Goal: Task Accomplishment & Management: Manage account settings

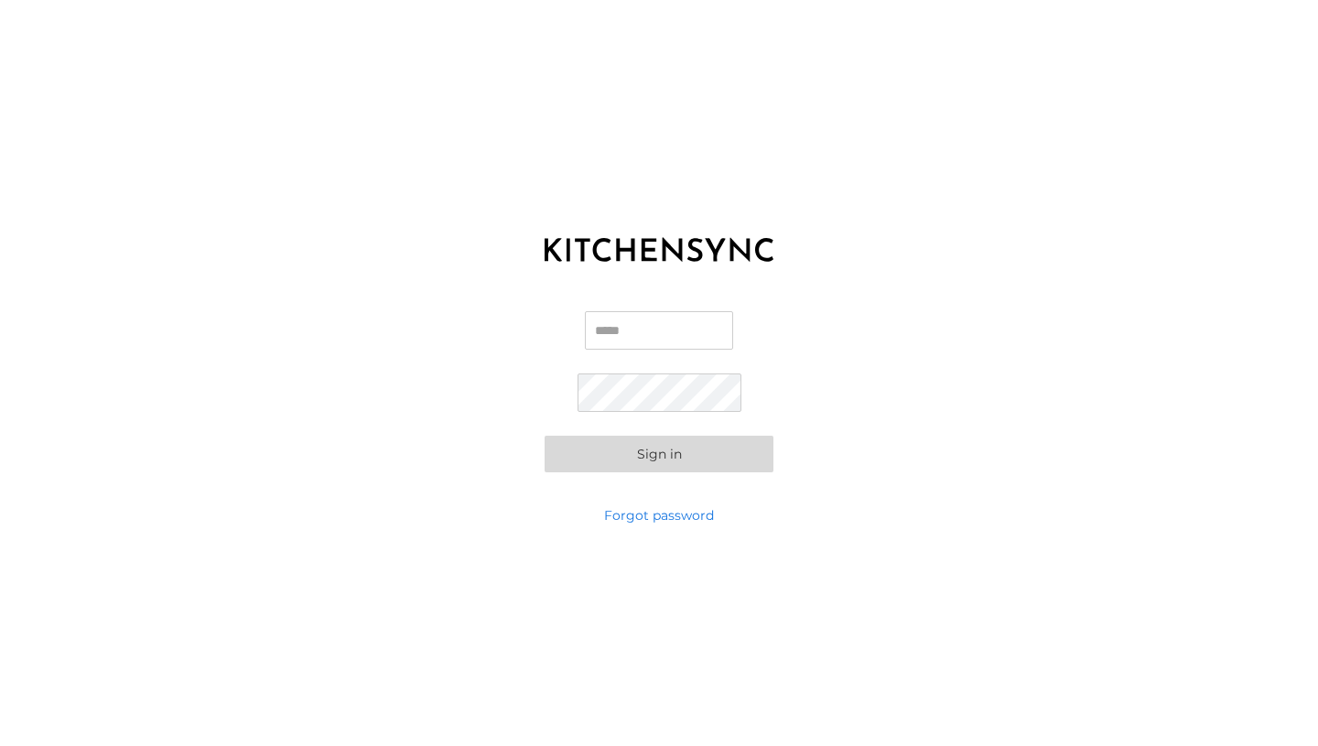
click at [655, 330] on input "Email" at bounding box center [659, 330] width 148 height 38
type input "**********"
click at [545, 436] on button "Sign in" at bounding box center [659, 454] width 229 height 37
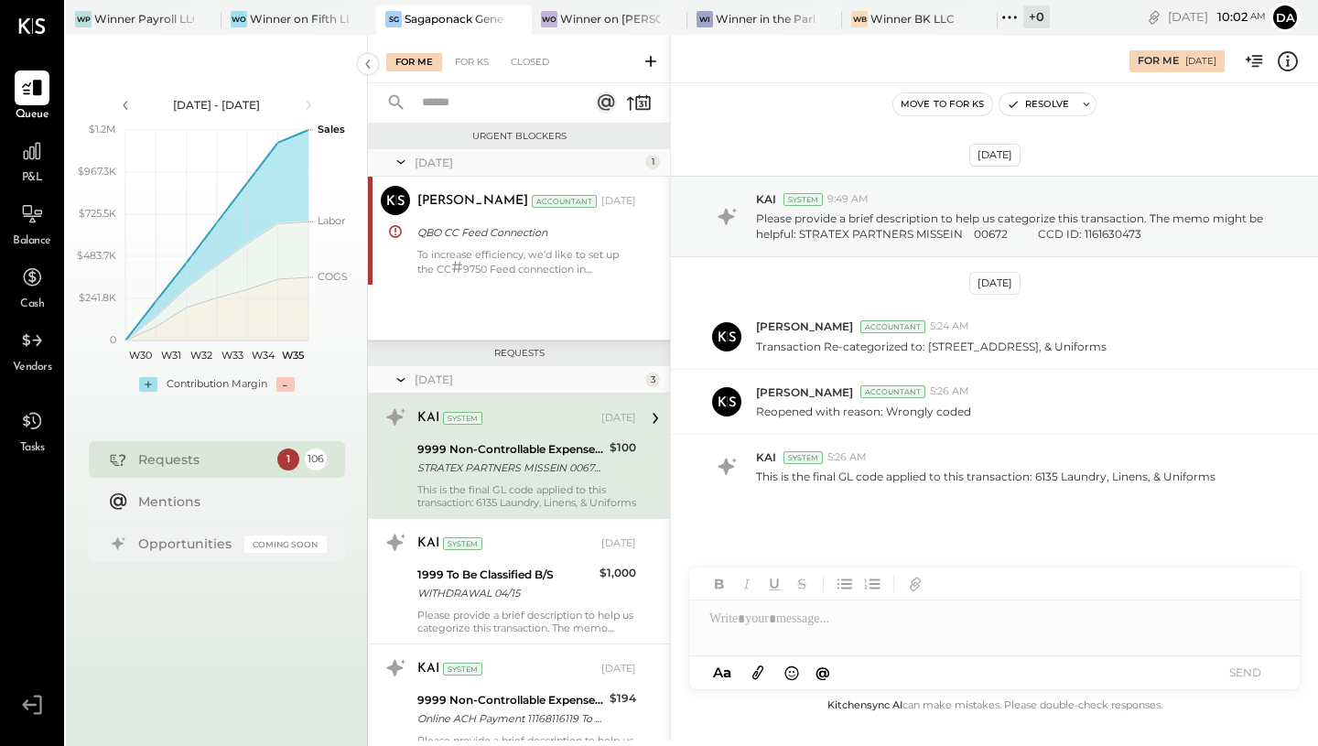
scroll to position [20, 0]
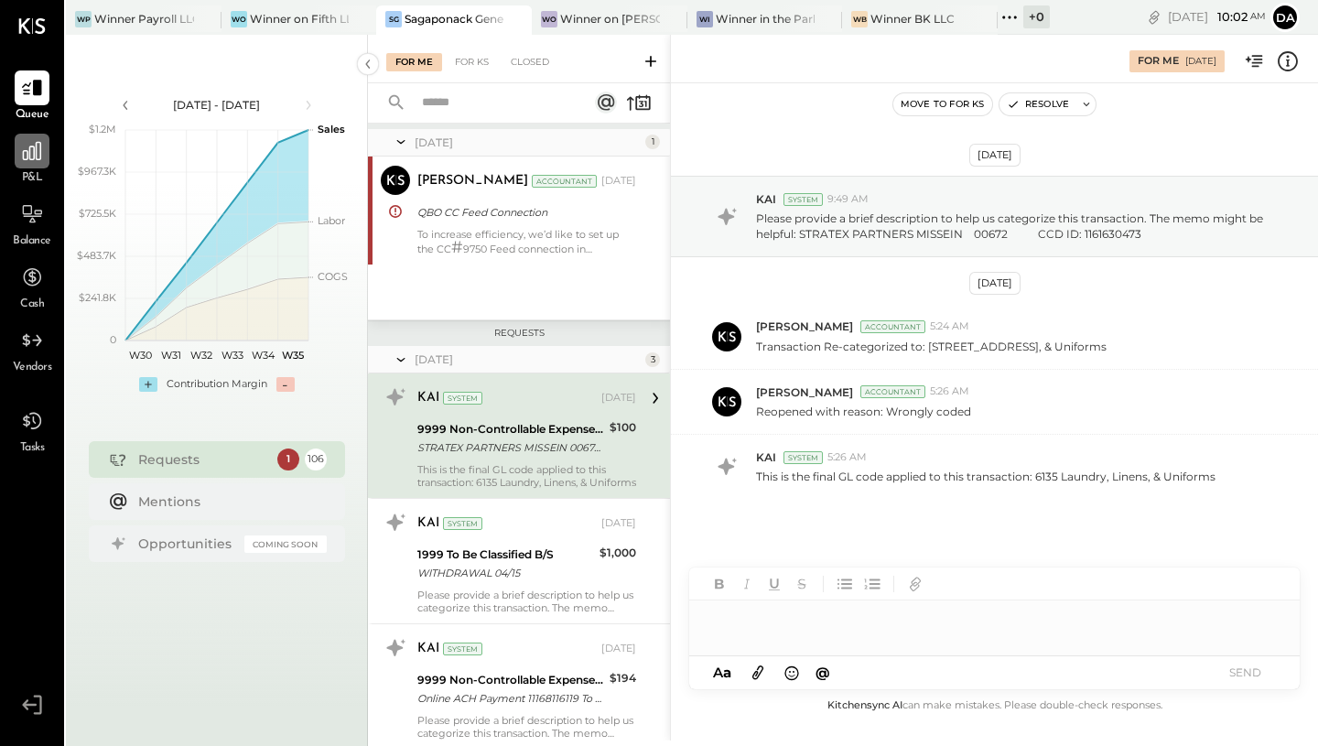
click at [37, 154] on icon at bounding box center [32, 151] width 18 height 18
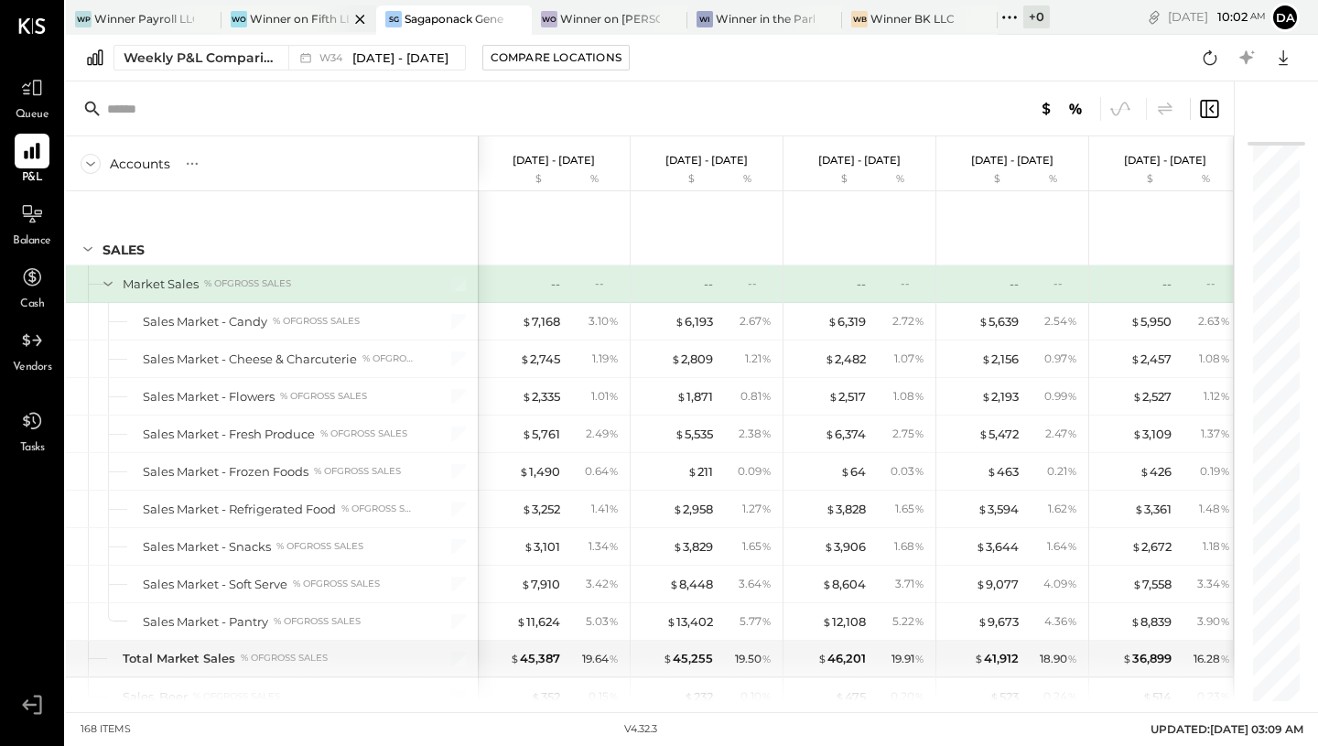
click at [308, 13] on div "Winner on Fifth LLC" at bounding box center [300, 19] width 100 height 16
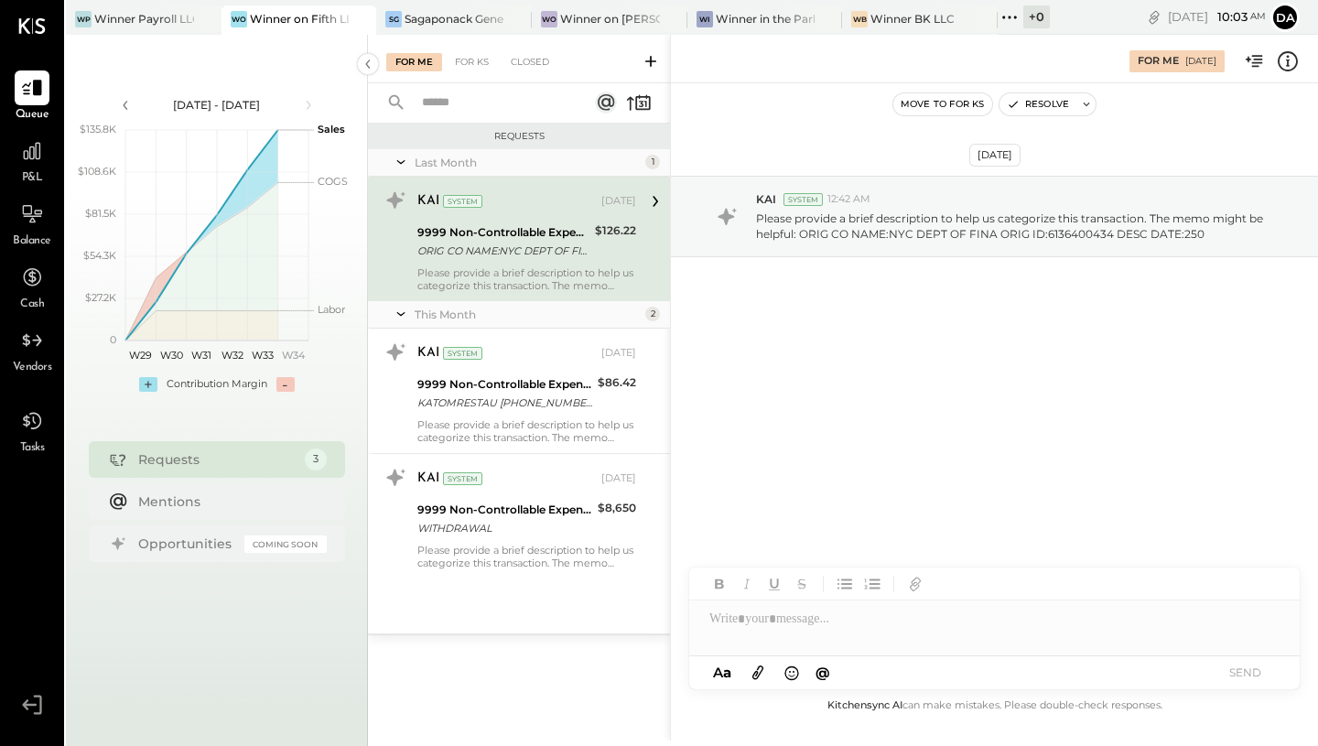
click at [35, 172] on span "P&L" at bounding box center [32, 178] width 21 height 16
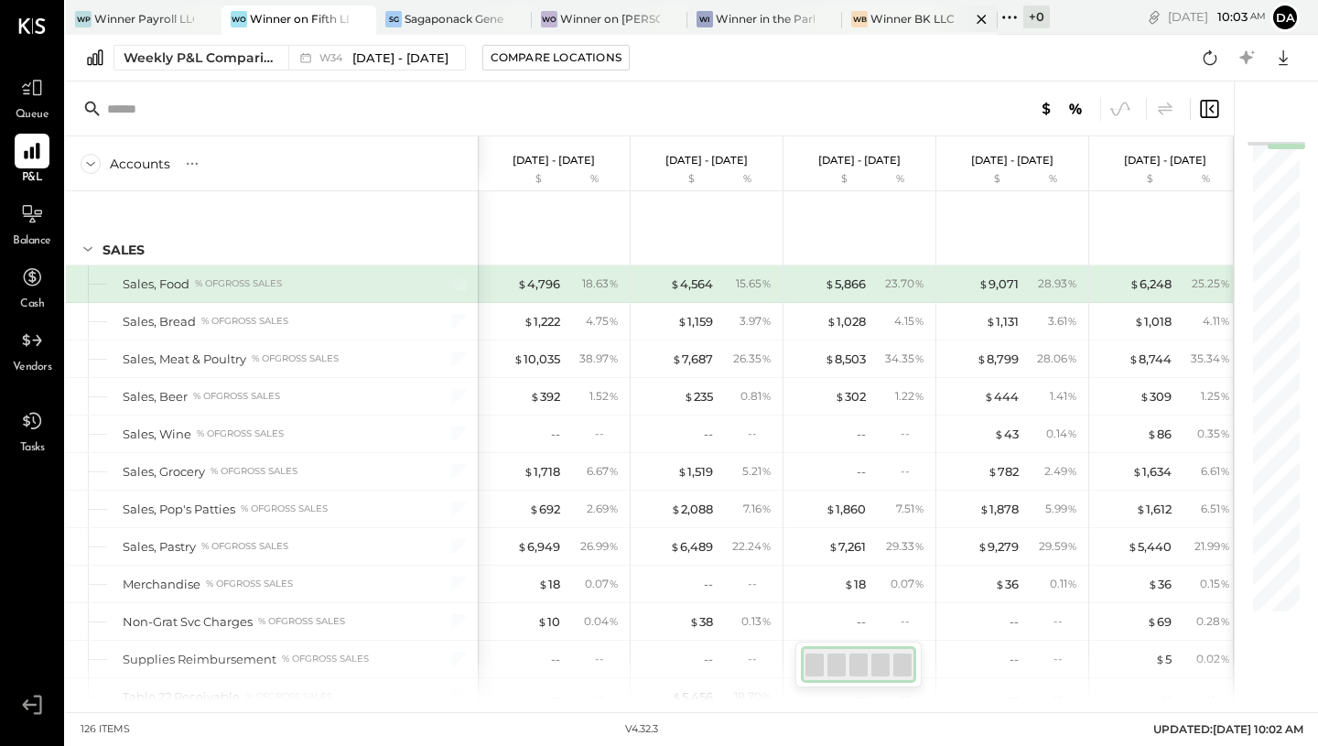
click at [928, 19] on div "Winner BK LLC" at bounding box center [913, 19] width 84 height 16
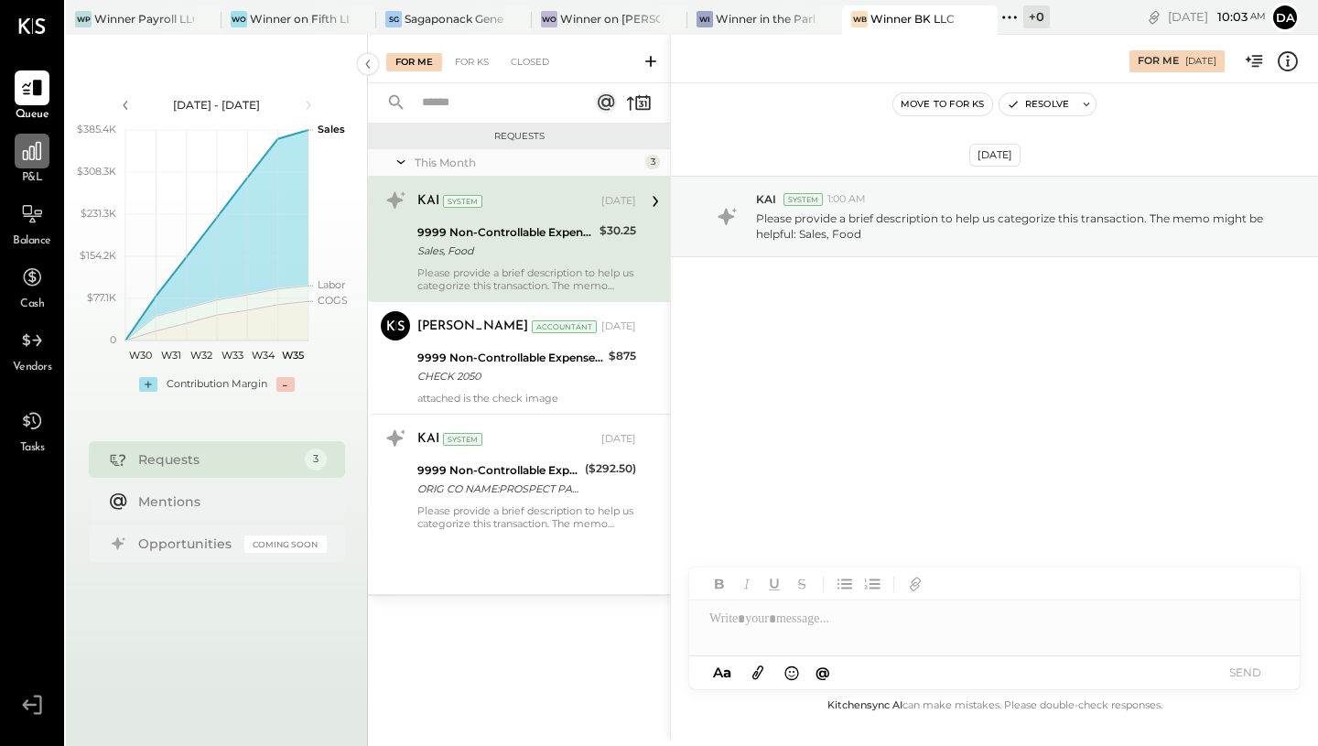
click at [27, 154] on icon at bounding box center [32, 151] width 24 height 24
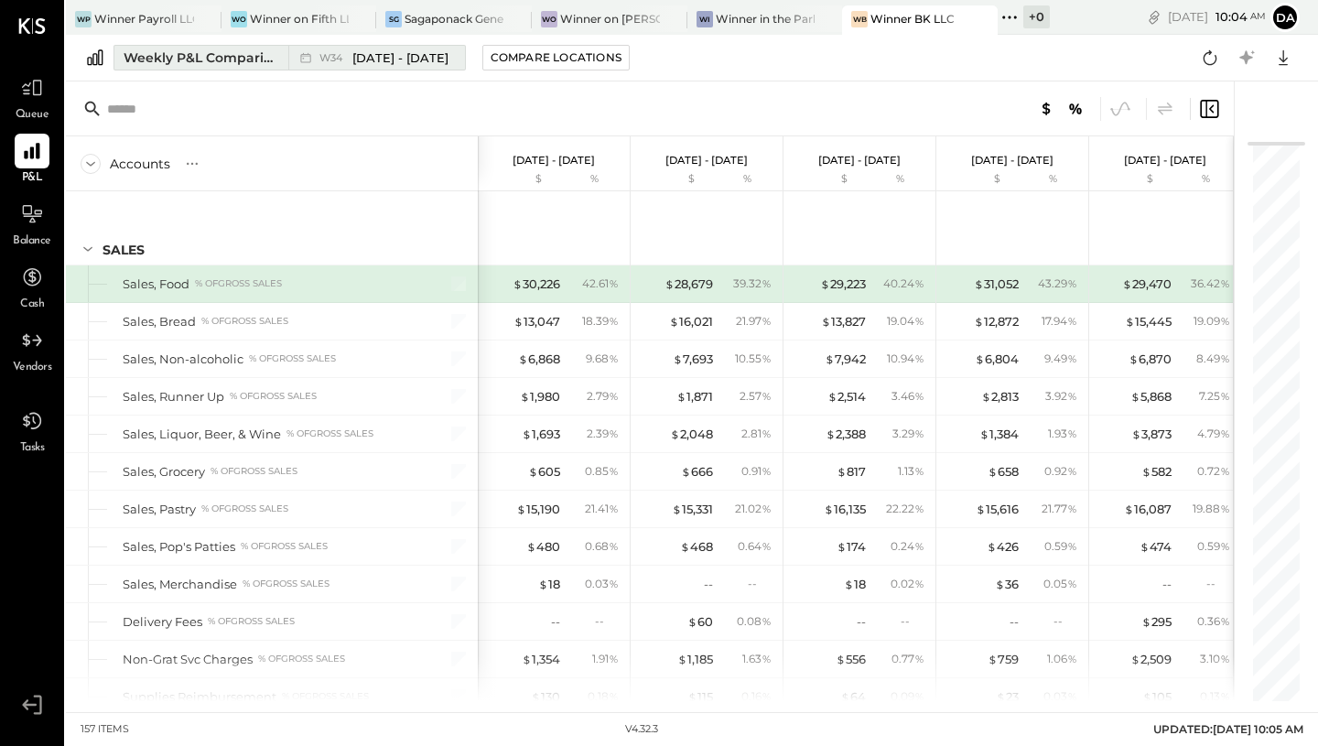
click at [386, 54] on span "[DATE] - [DATE]" at bounding box center [400, 57] width 96 height 17
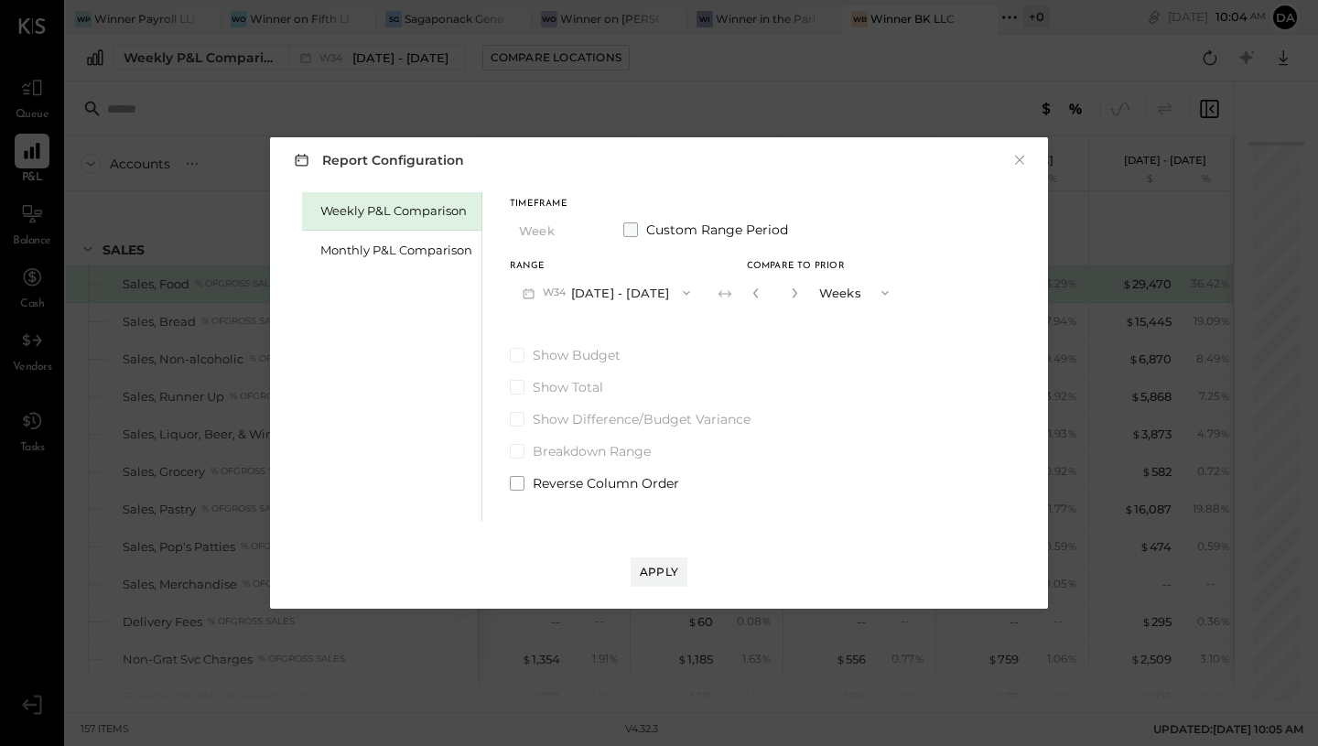
click at [629, 230] on span at bounding box center [630, 229] width 15 height 15
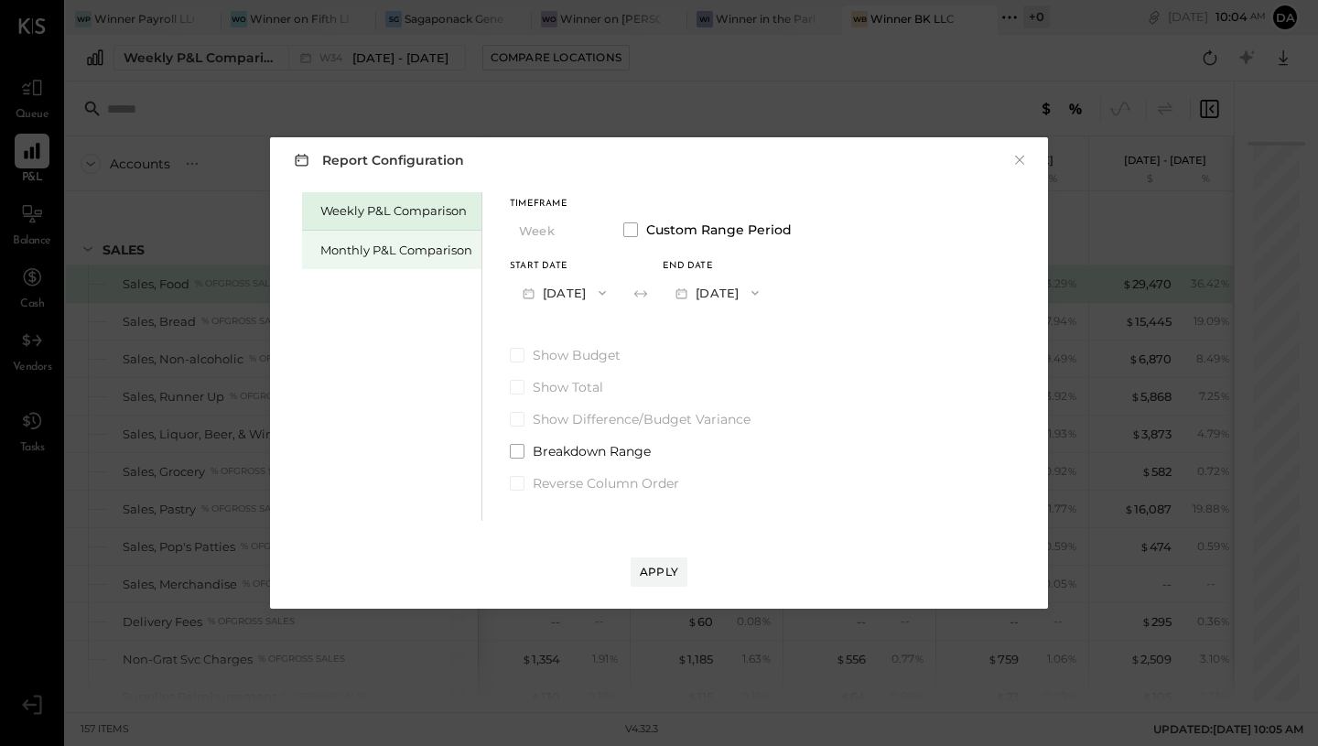
click at [438, 247] on div "Monthly P&L Comparison" at bounding box center [396, 250] width 152 height 17
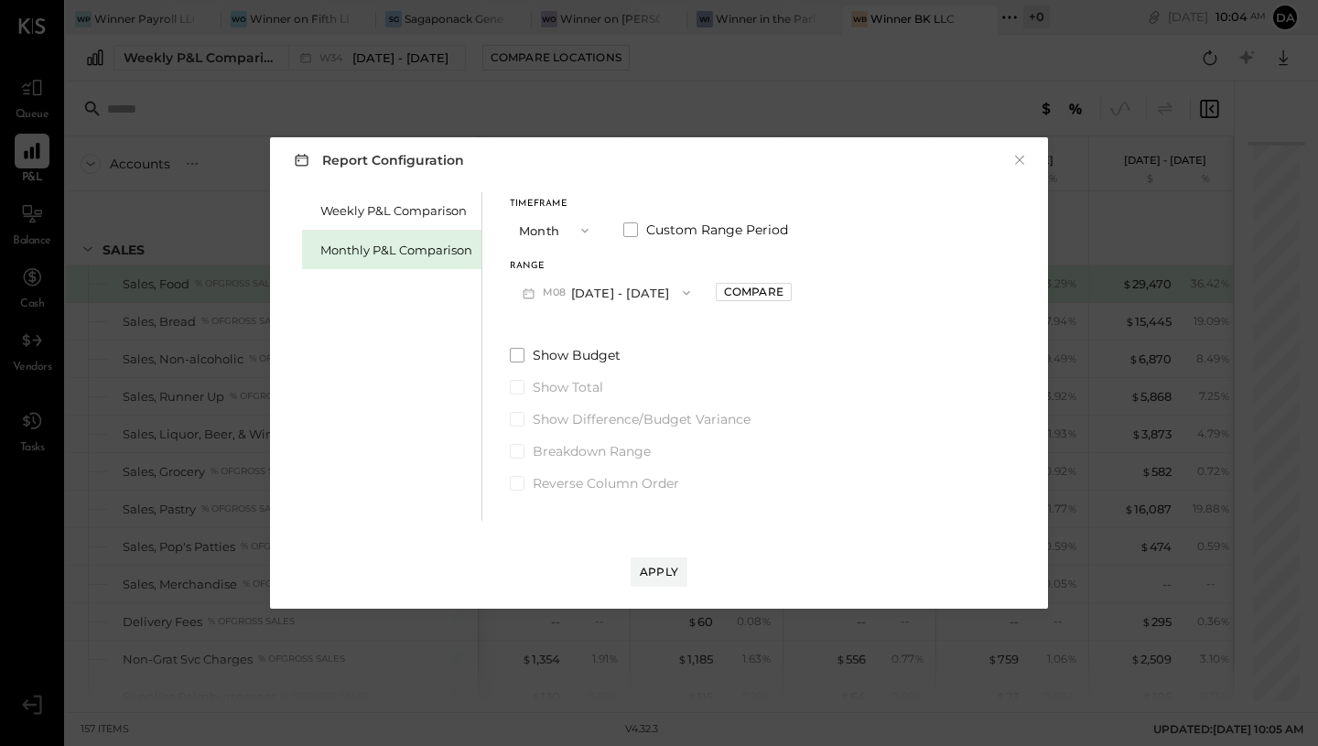
click at [578, 228] on icon "button" at bounding box center [585, 230] width 15 height 15
click at [553, 295] on div "YTD" at bounding box center [556, 295] width 90 height 33
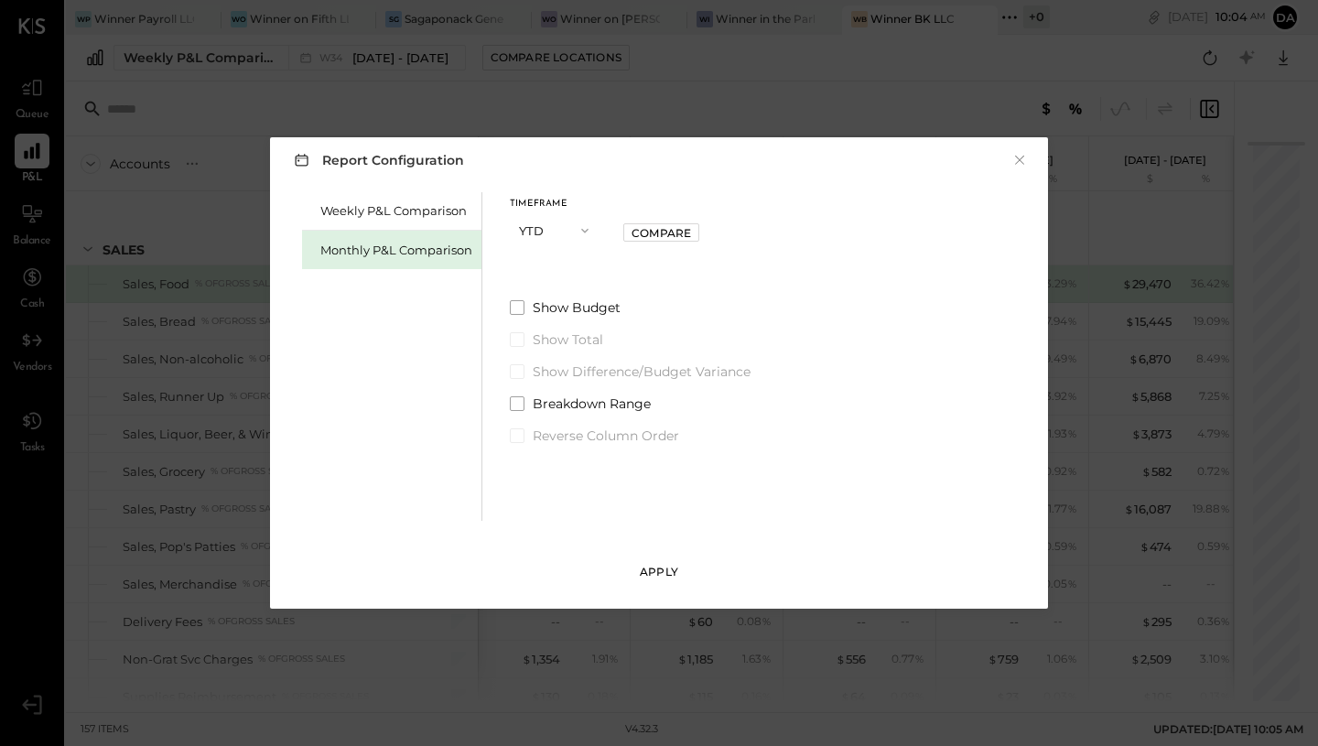
click at [655, 576] on div "Apply" at bounding box center [659, 572] width 38 height 16
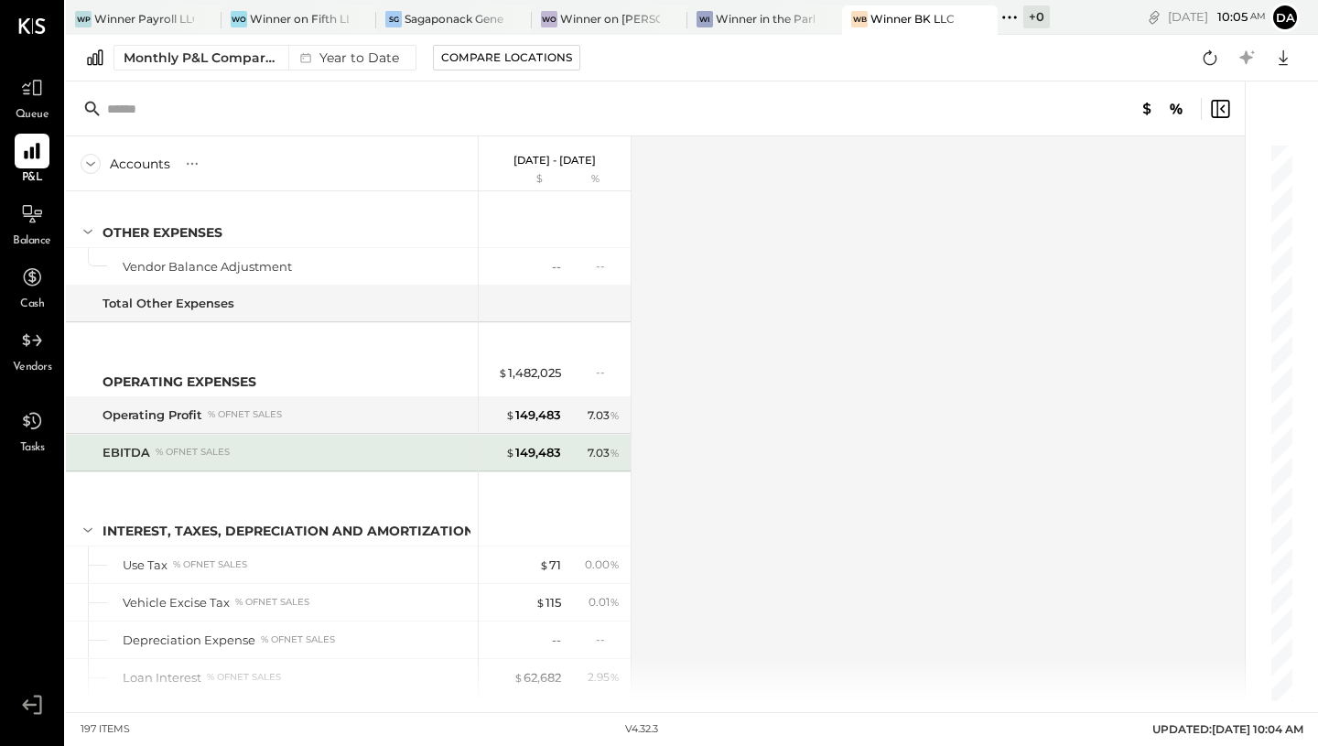
scroll to position [5825, 0]
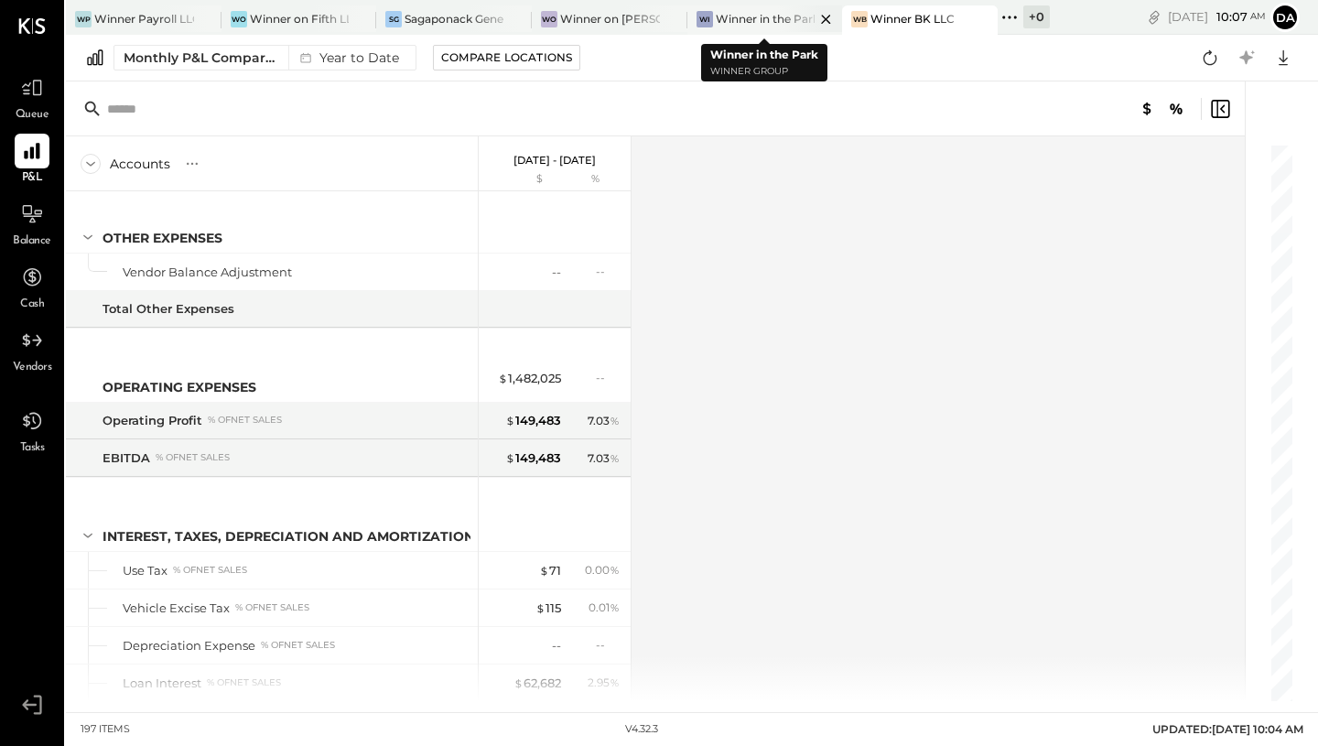
click at [767, 23] on div "Winner in the Park" at bounding box center [766, 19] width 100 height 16
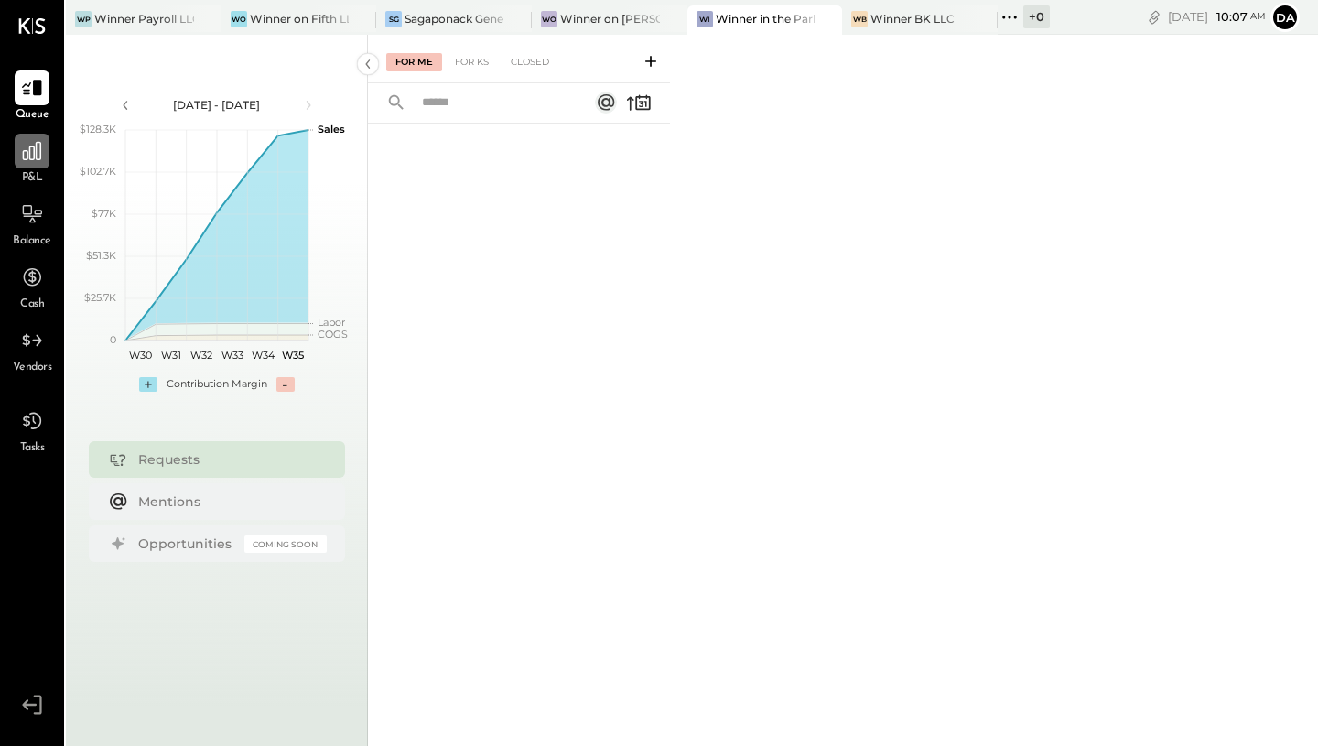
click at [33, 158] on icon at bounding box center [32, 151] width 18 height 18
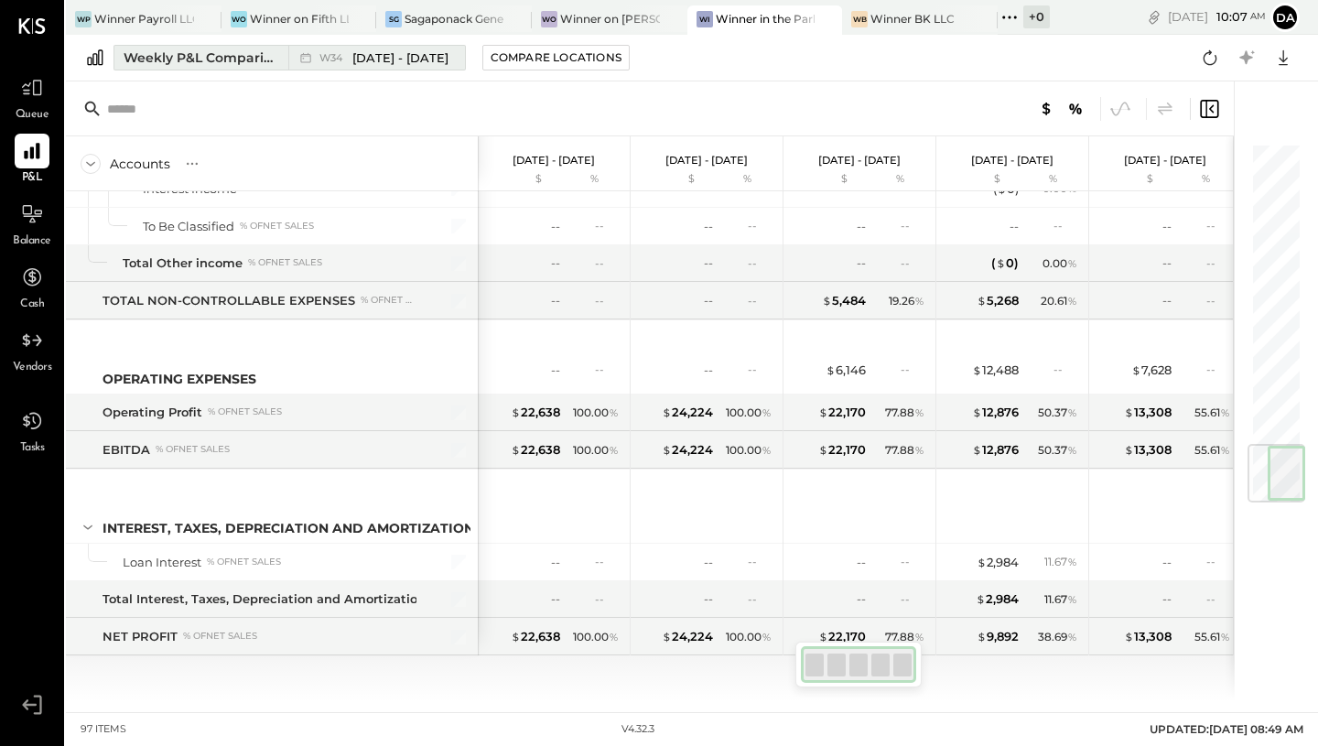
click at [414, 60] on span "[DATE] - [DATE]" at bounding box center [400, 57] width 96 height 17
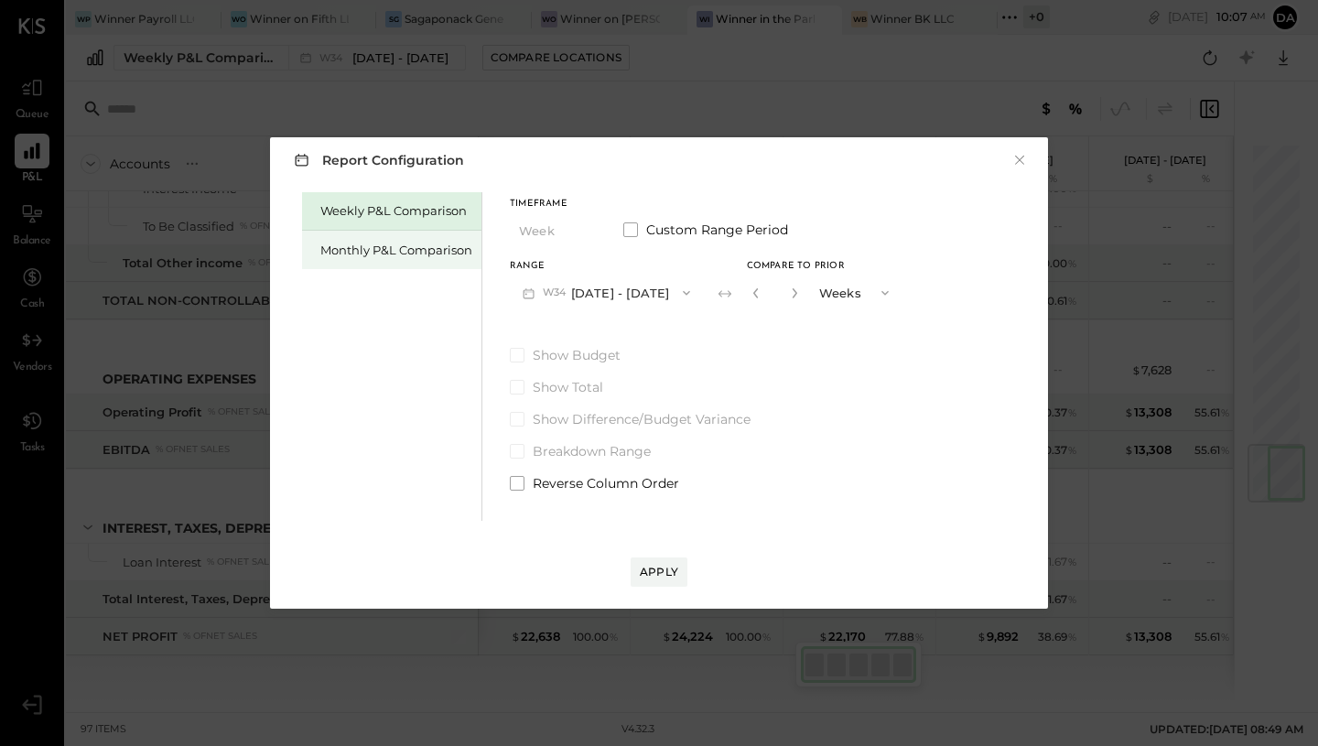
click at [407, 257] on div "Monthly P&L Comparison" at bounding box center [396, 250] width 152 height 17
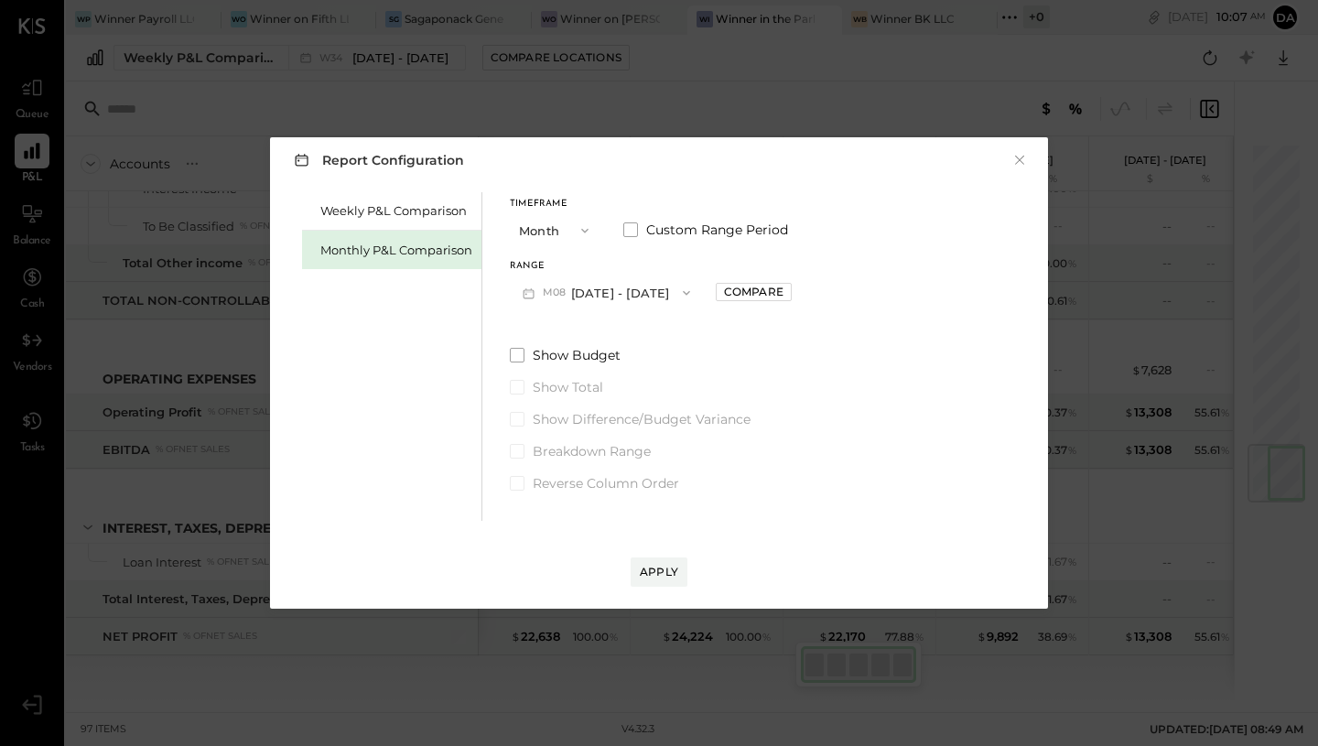
click at [579, 297] on button "M08 [DATE] - [DATE]" at bounding box center [606, 293] width 193 height 34
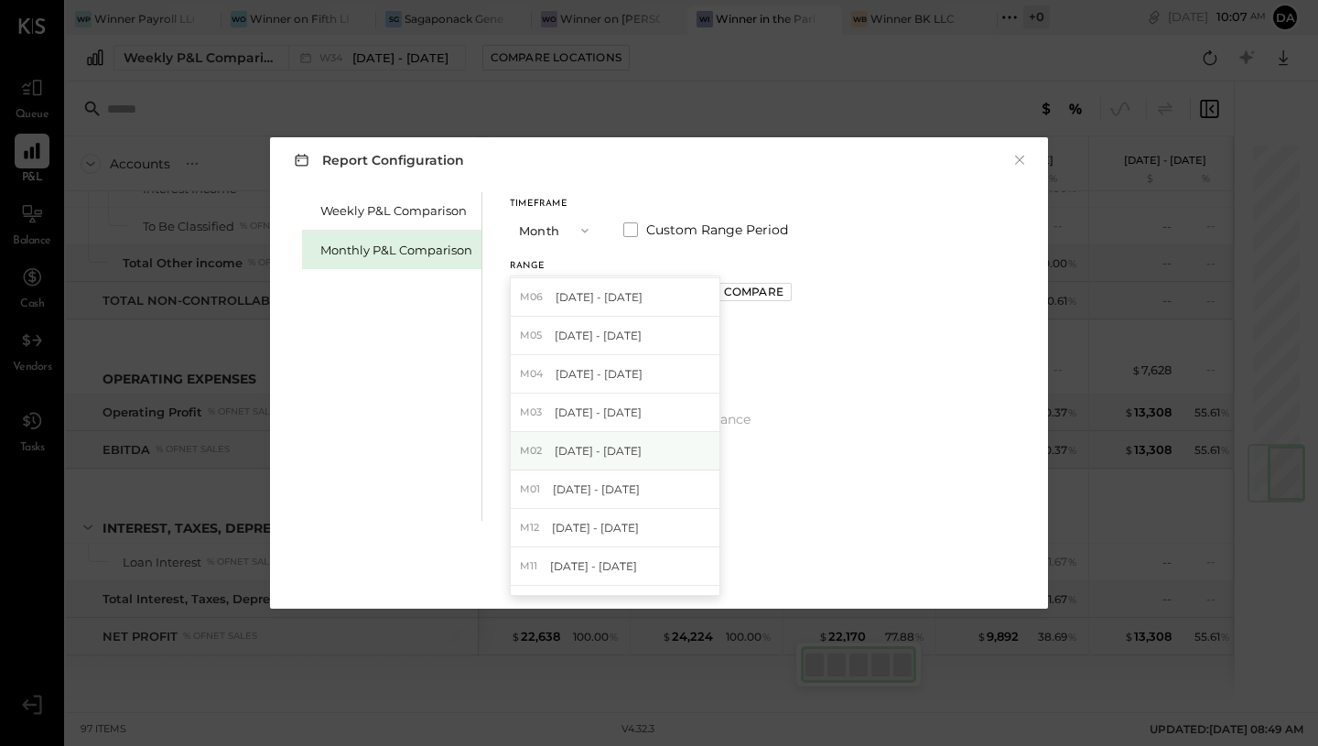
scroll to position [541, 0]
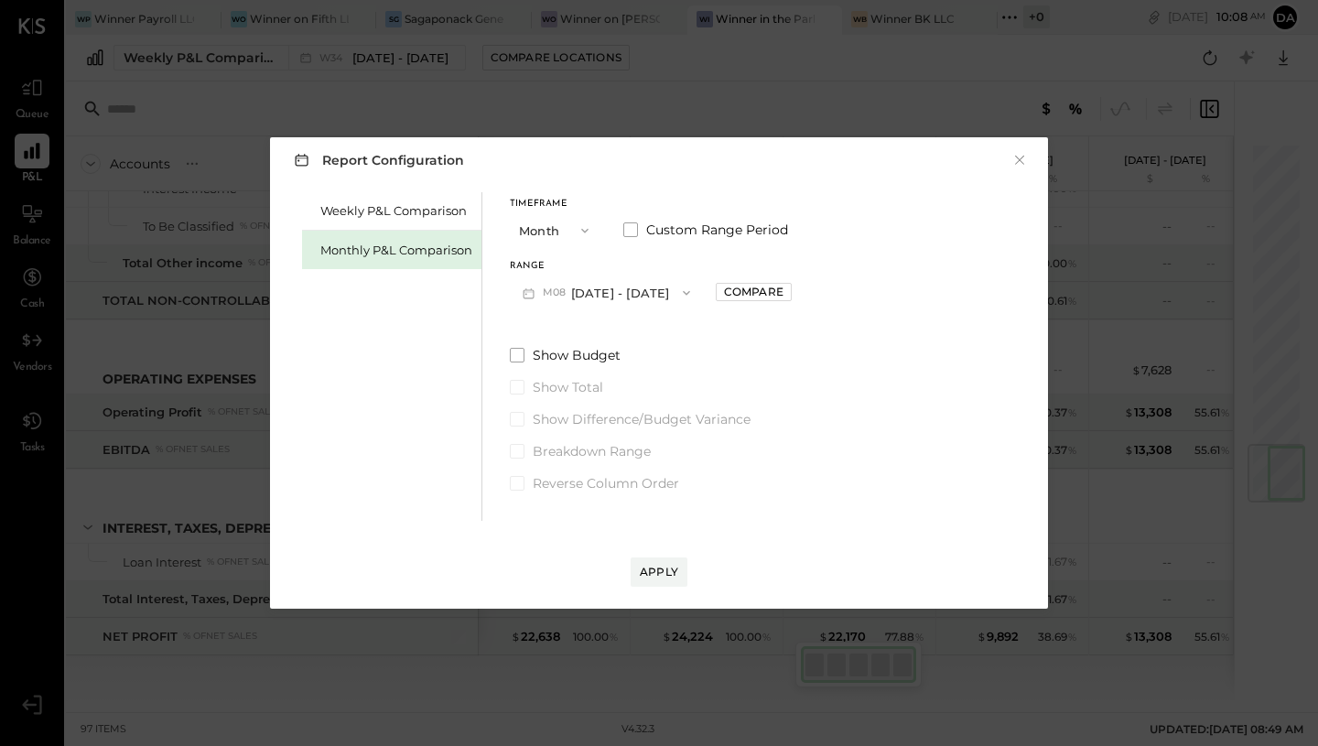
click at [578, 233] on icon "button" at bounding box center [585, 230] width 15 height 15
click at [550, 295] on div "YTD" at bounding box center [556, 295] width 90 height 33
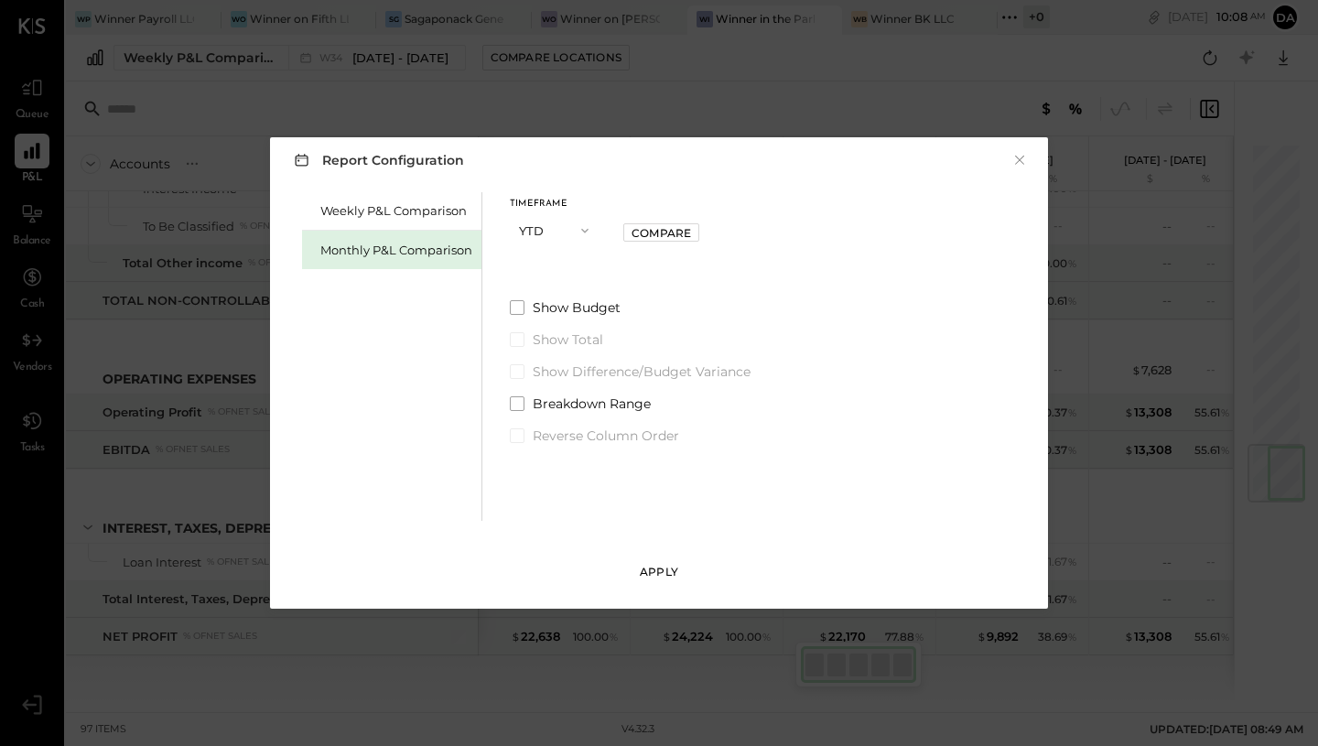
click at [636, 568] on button "Apply" at bounding box center [659, 571] width 57 height 29
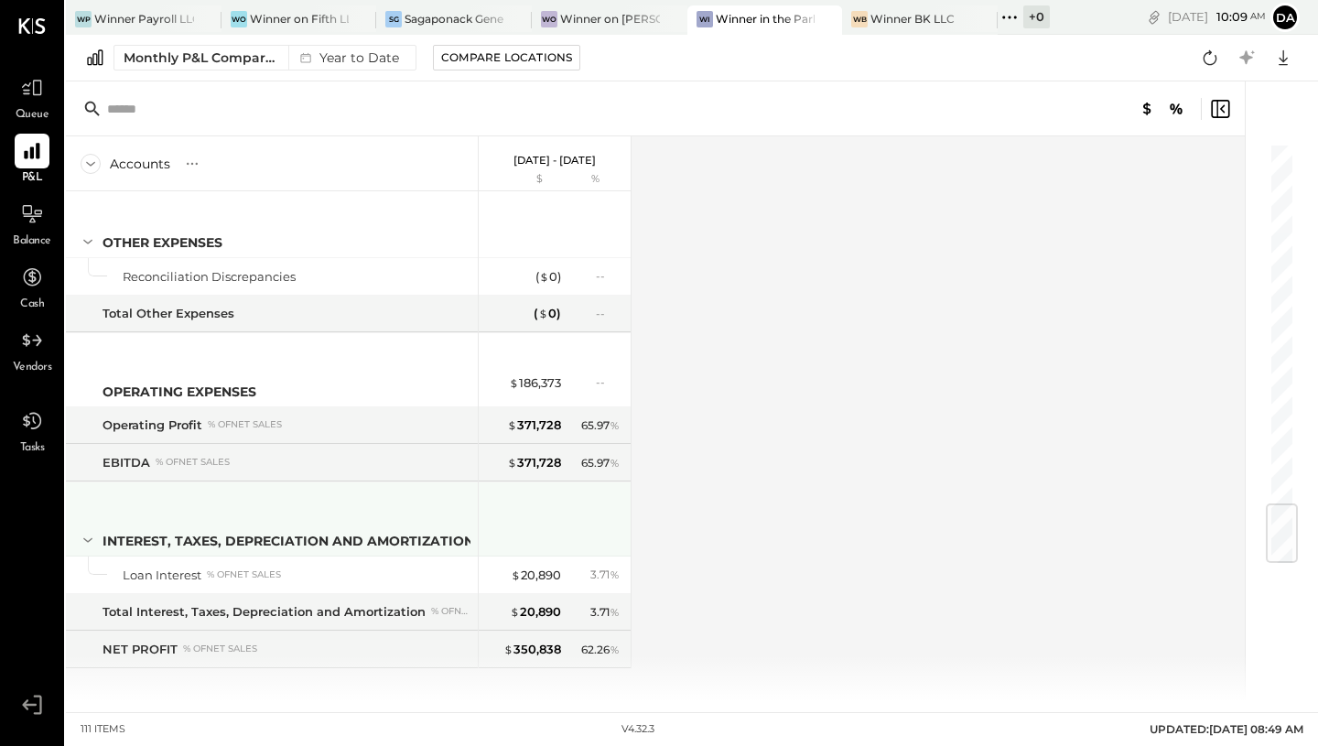
scroll to position [3131, 0]
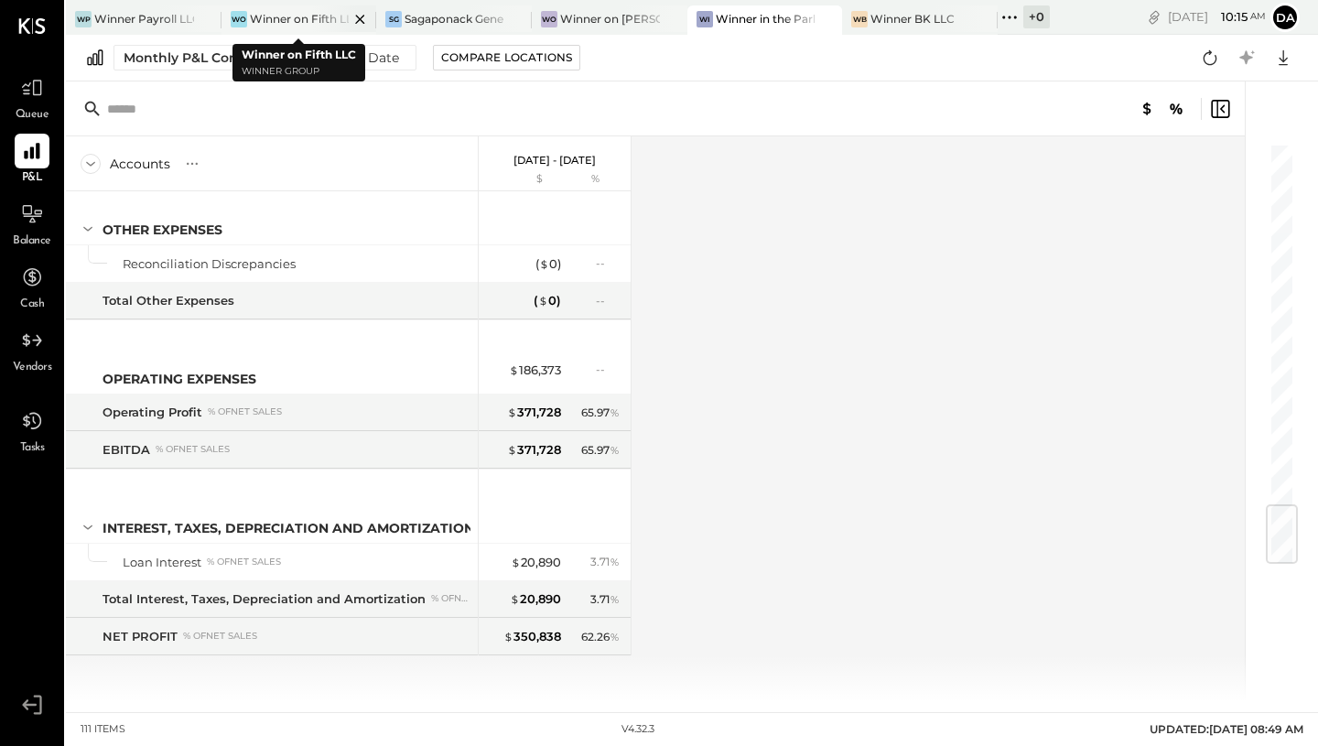
click at [287, 20] on div "Winner on Fifth LLC" at bounding box center [300, 19] width 100 height 16
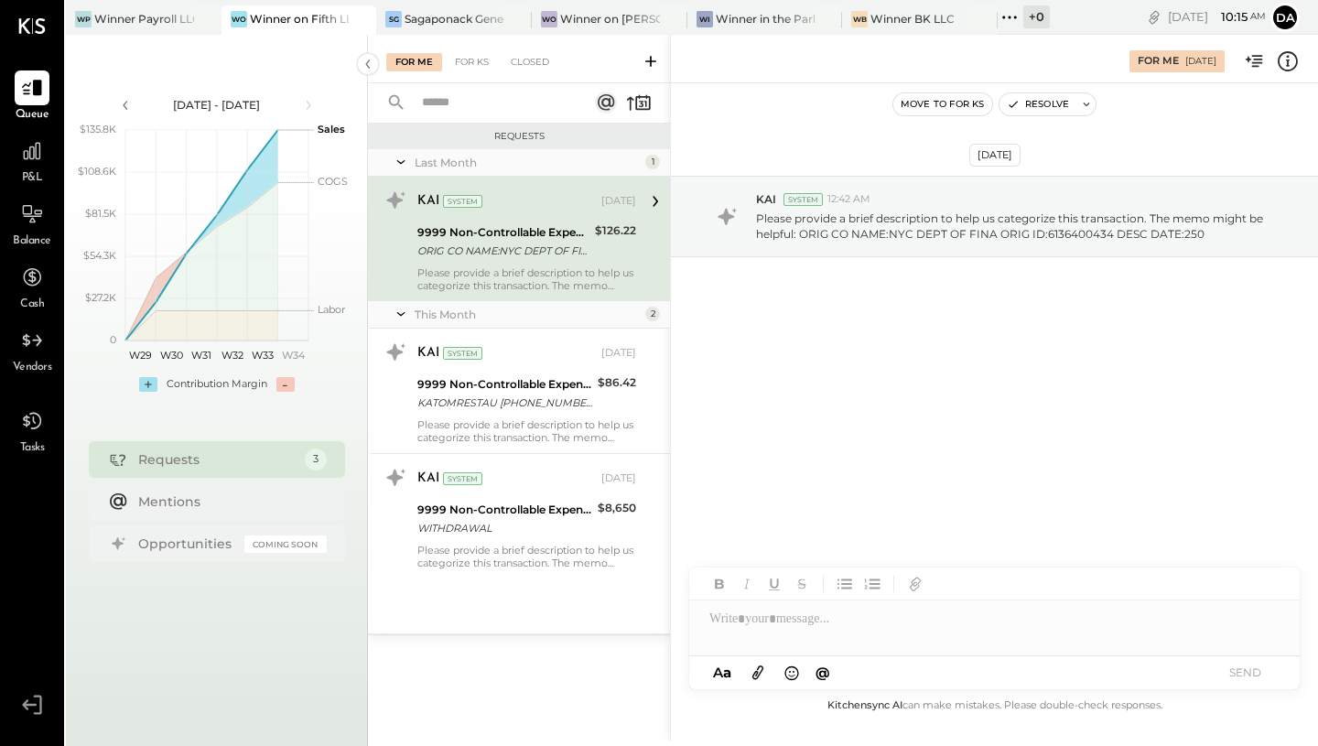
click at [37, 170] on span "P&L" at bounding box center [32, 178] width 21 height 16
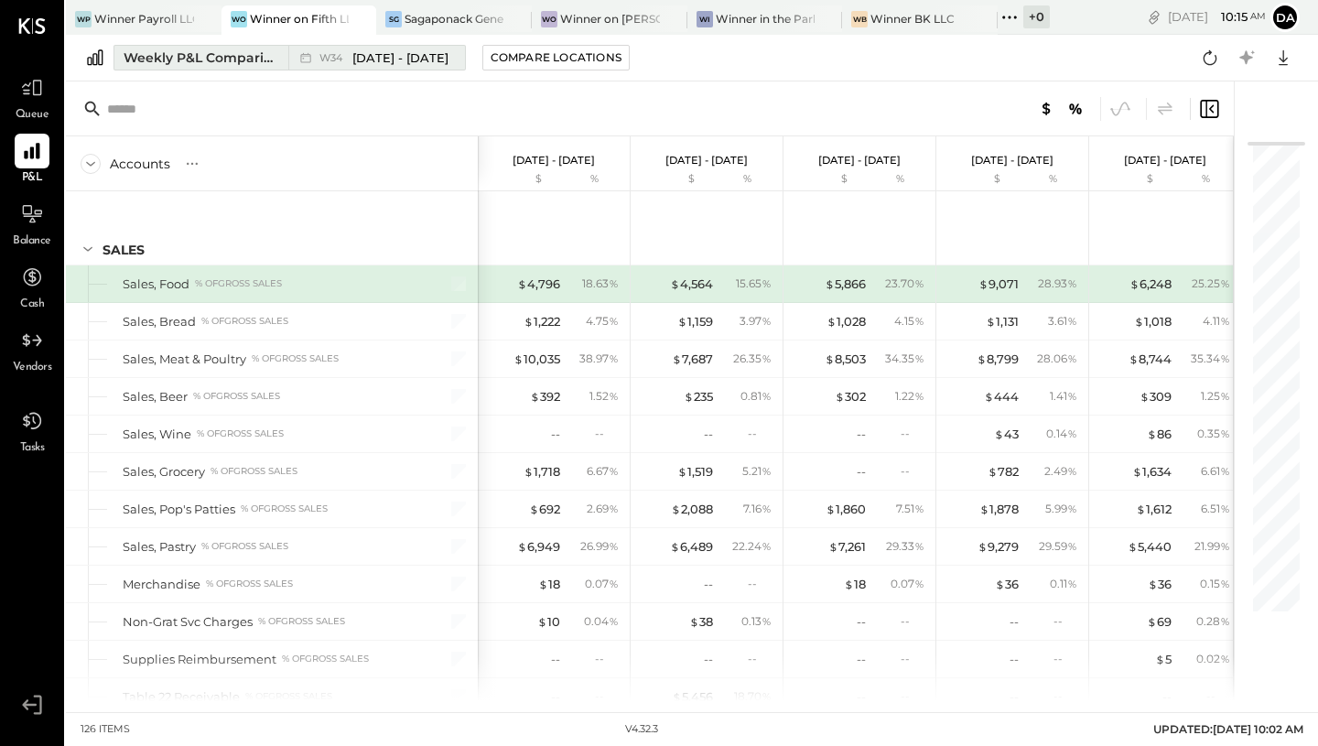
click at [325, 60] on span "W34" at bounding box center [333, 58] width 28 height 10
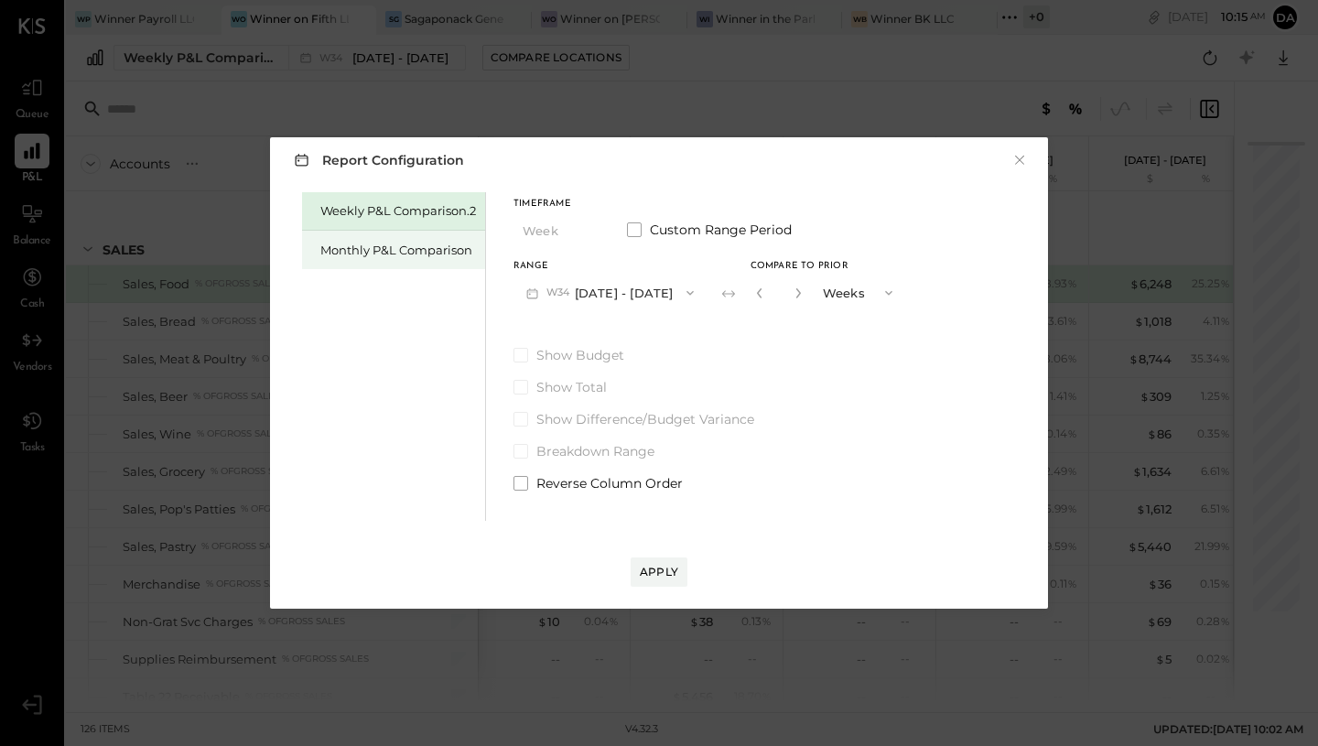
click at [424, 246] on div "Monthly P&L Comparison" at bounding box center [398, 250] width 156 height 17
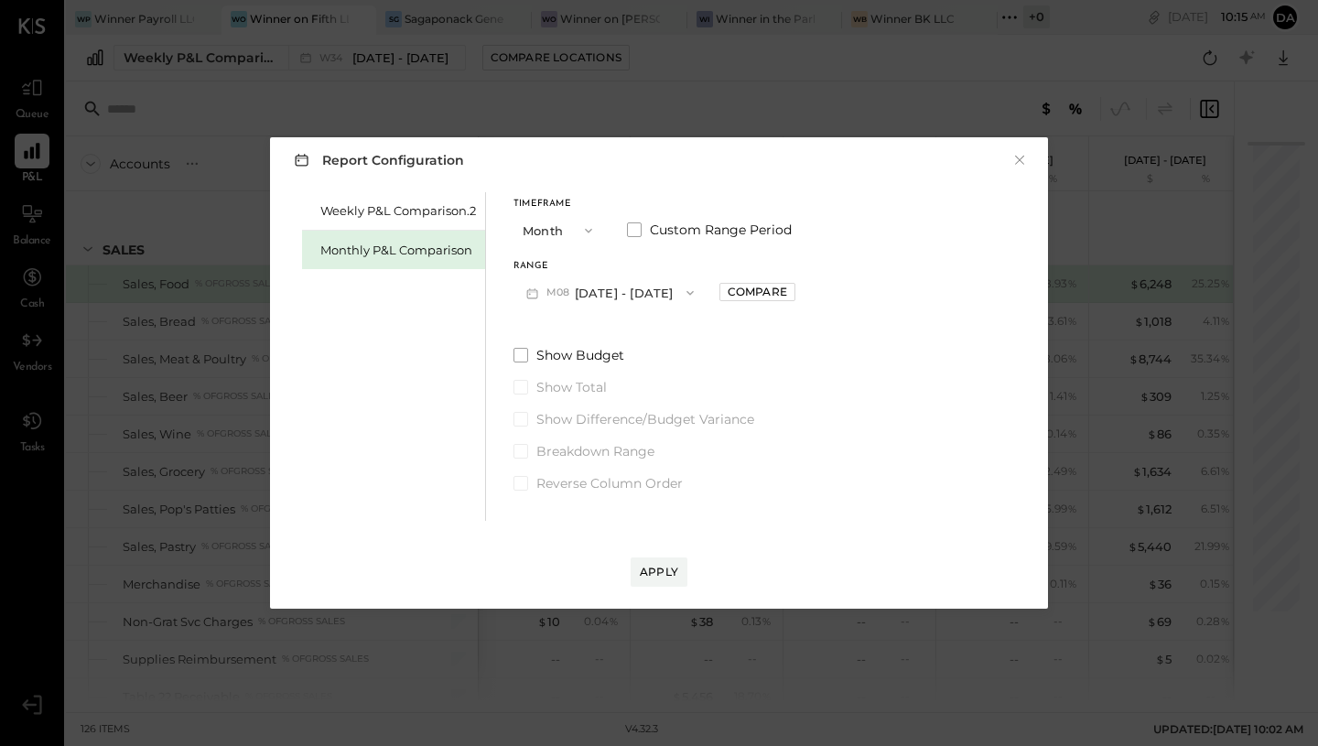
click at [578, 229] on span "button" at bounding box center [584, 230] width 24 height 15
click at [569, 307] on div "YTD" at bounding box center [559, 295] width 90 height 33
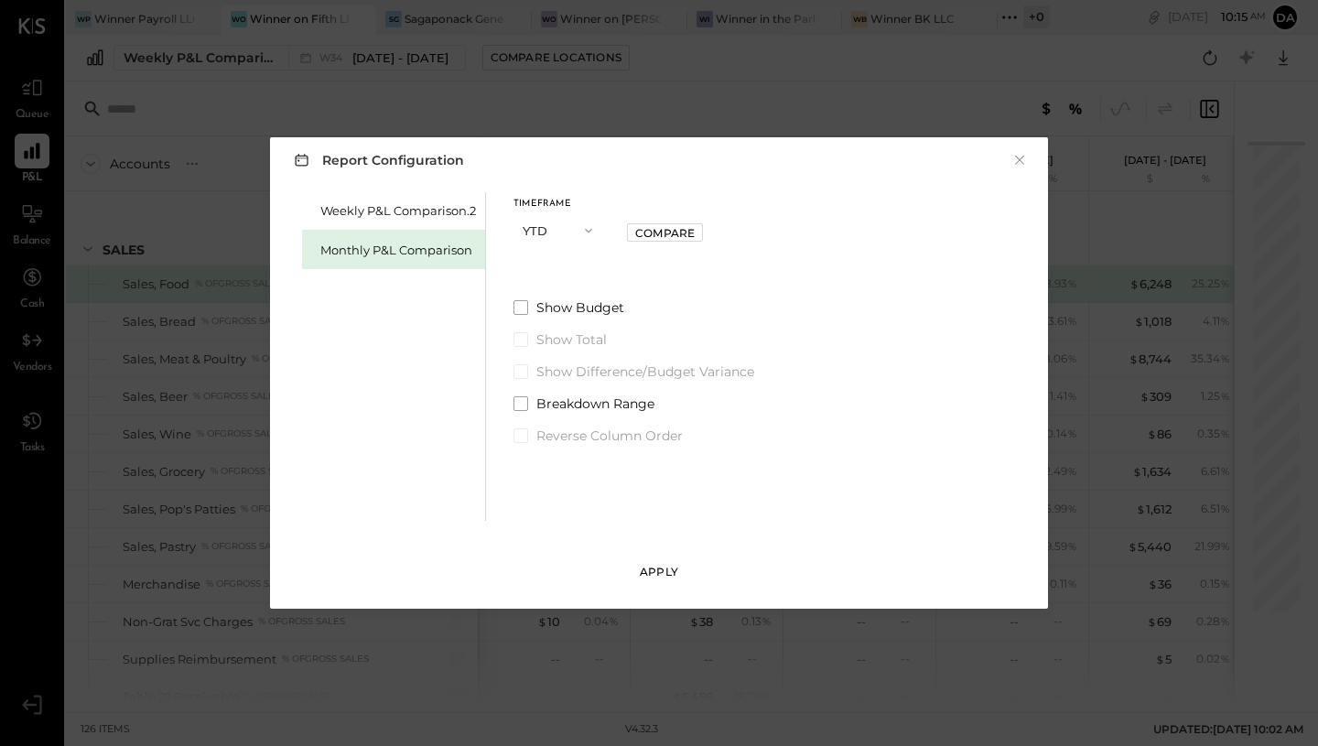
click at [654, 570] on div "Apply" at bounding box center [659, 572] width 38 height 16
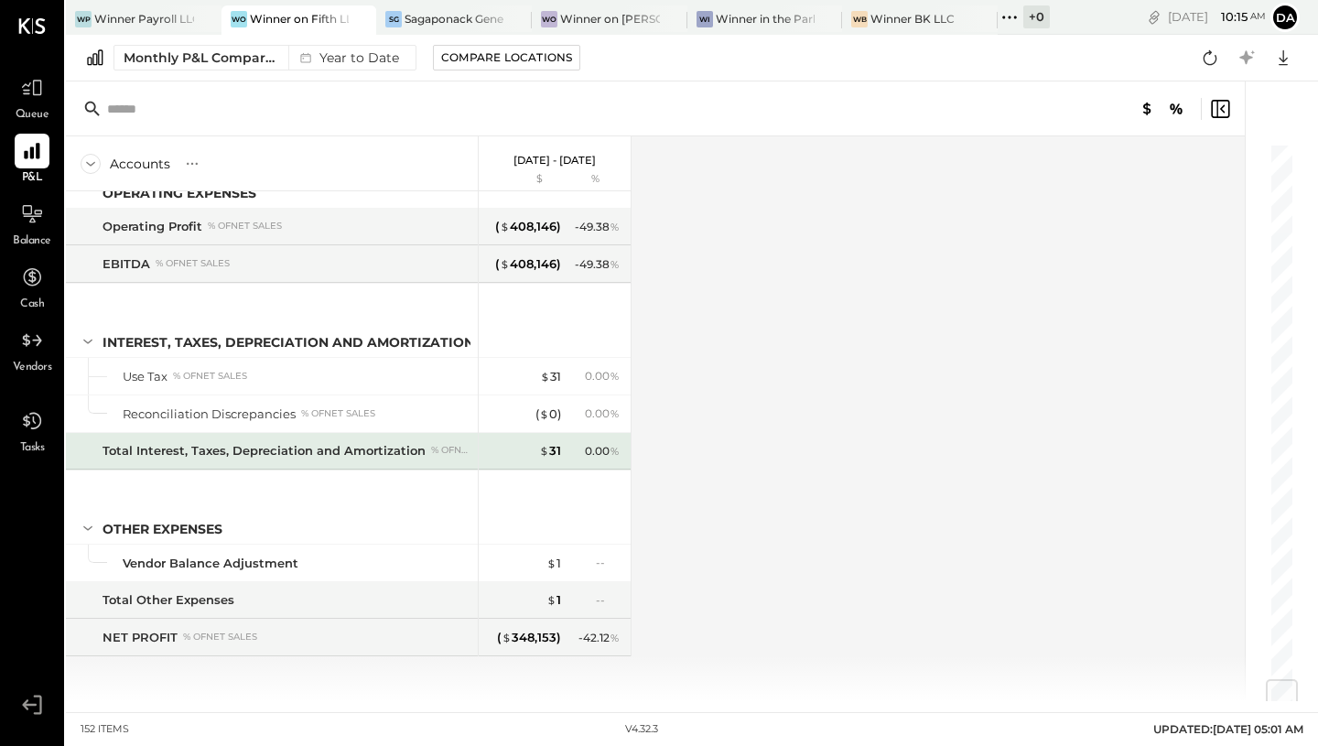
scroll to position [4627, 0]
